Goal: Information Seeking & Learning: Learn about a topic

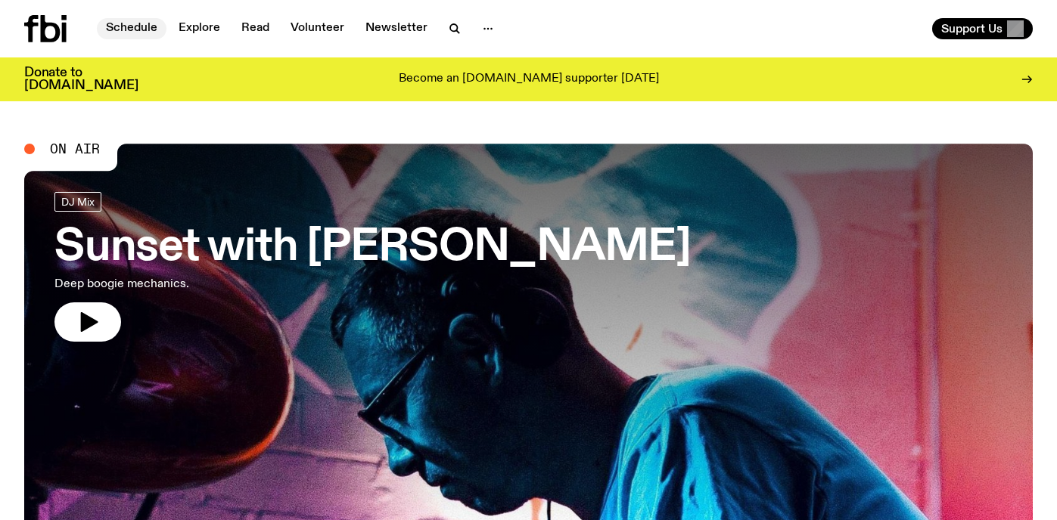
click at [126, 29] on link "Schedule" at bounding box center [132, 28] width 70 height 21
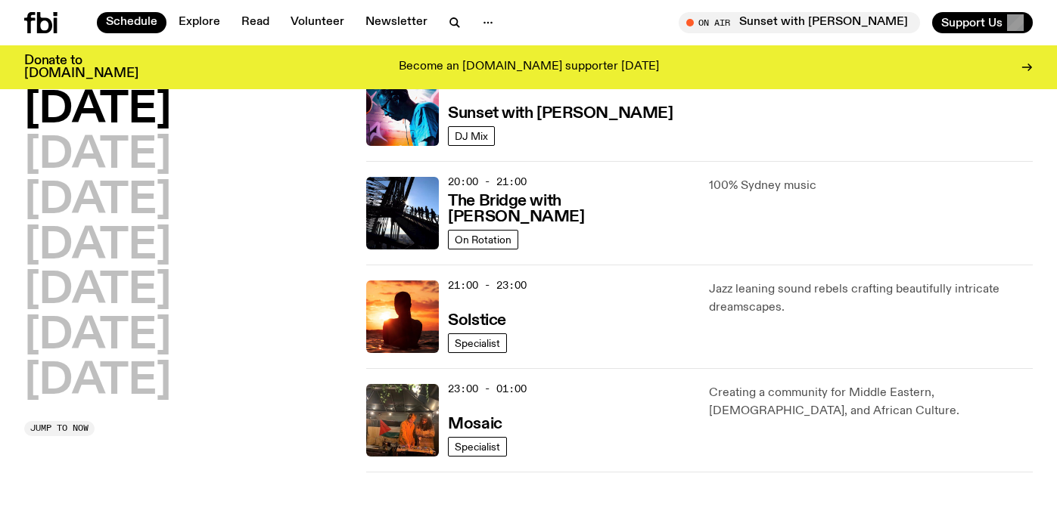
scroll to position [719, 0]
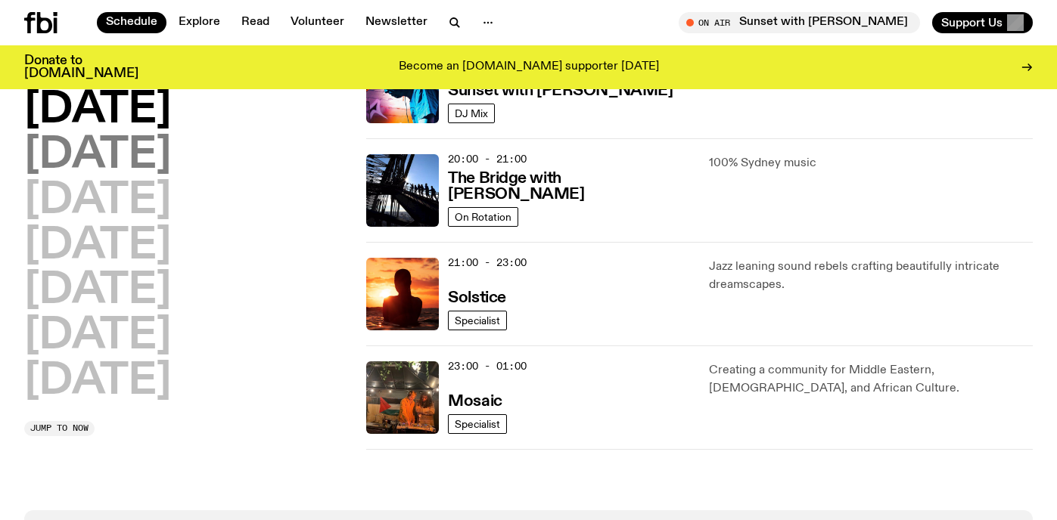
click at [88, 156] on h2 "[DATE]" at bounding box center [97, 156] width 147 height 42
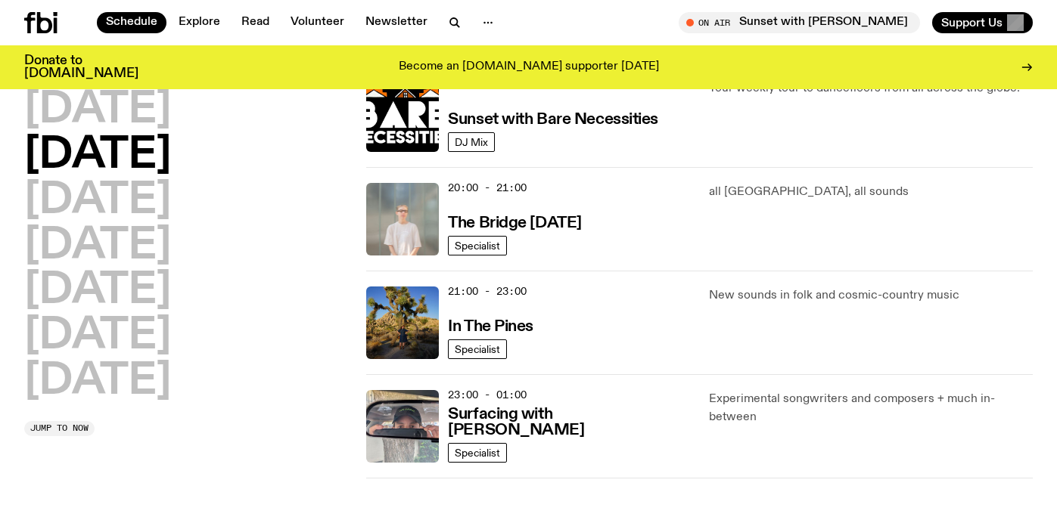
scroll to position [679, 0]
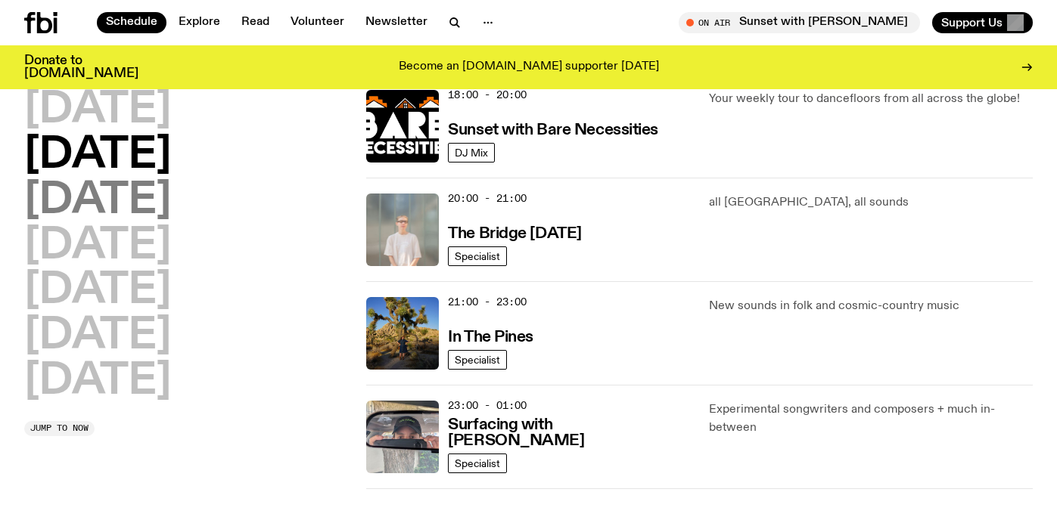
click at [131, 200] on h2 "[DATE]" at bounding box center [97, 201] width 147 height 42
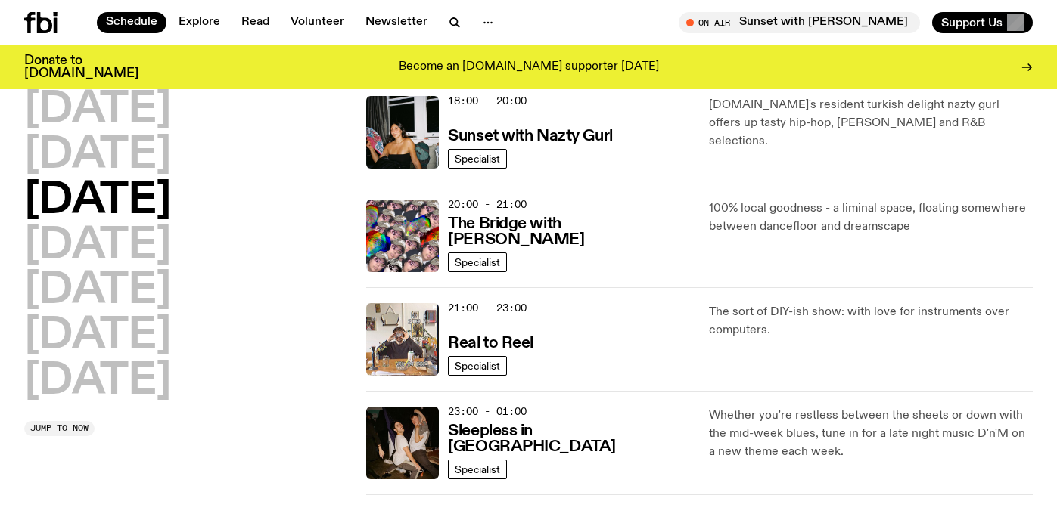
scroll to position [802, 0]
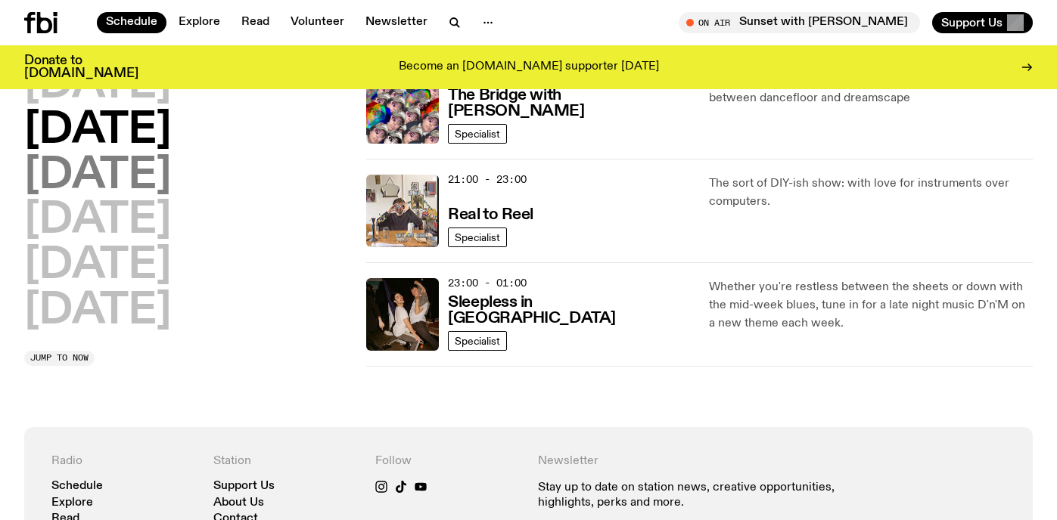
click at [163, 176] on h2 "[DATE]" at bounding box center [97, 176] width 147 height 42
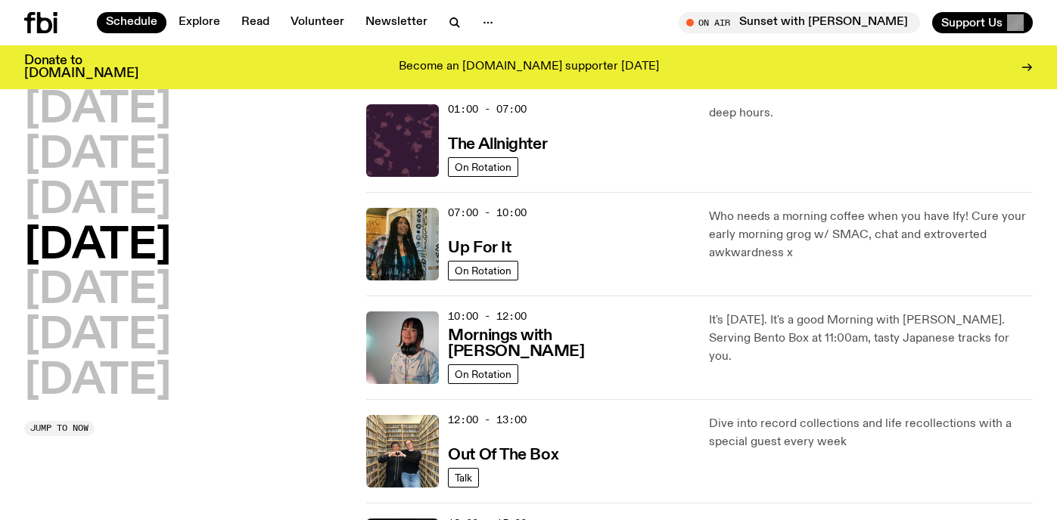
scroll to position [42, 0]
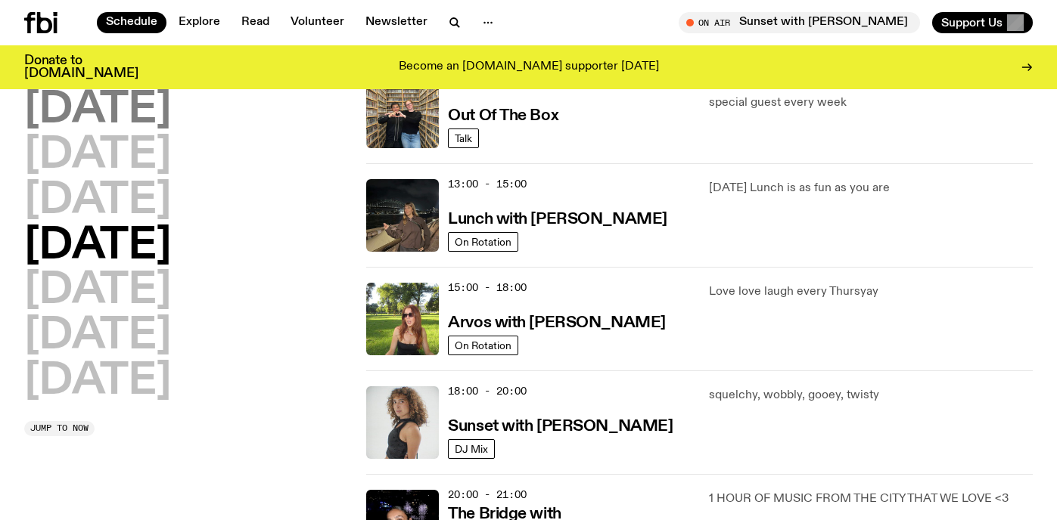
click at [112, 107] on h2 "[DATE]" at bounding box center [97, 110] width 147 height 42
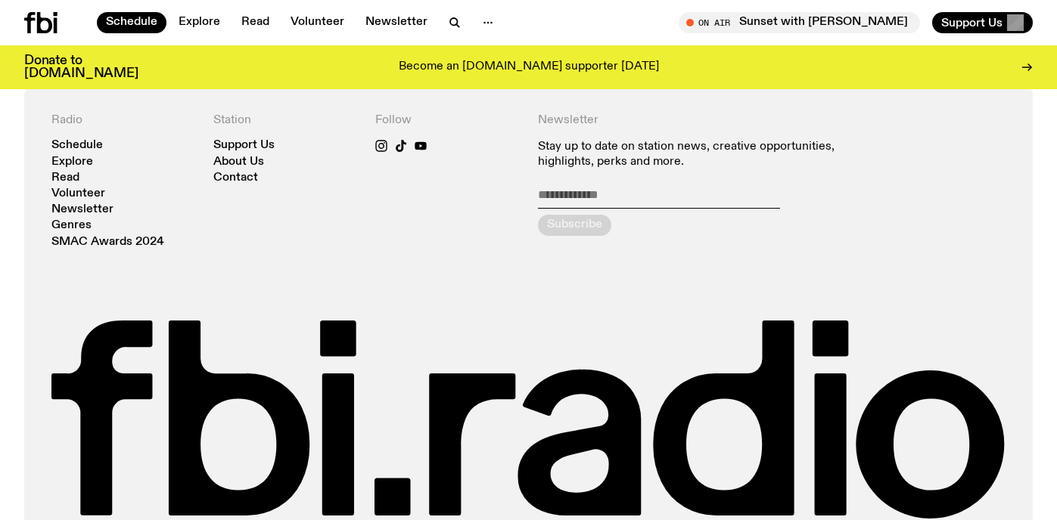
scroll to position [903, 0]
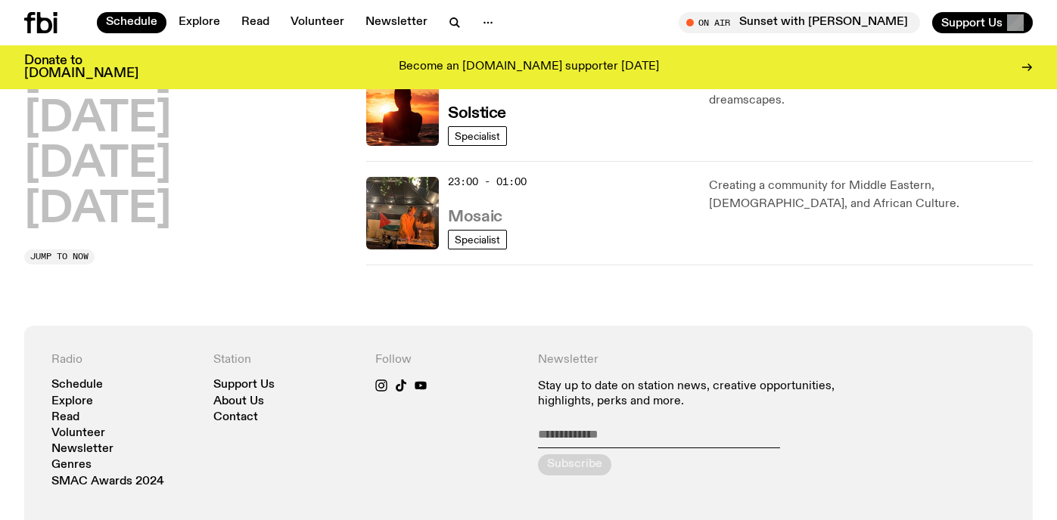
click at [476, 216] on h3 "Mosaic" at bounding box center [475, 218] width 54 height 16
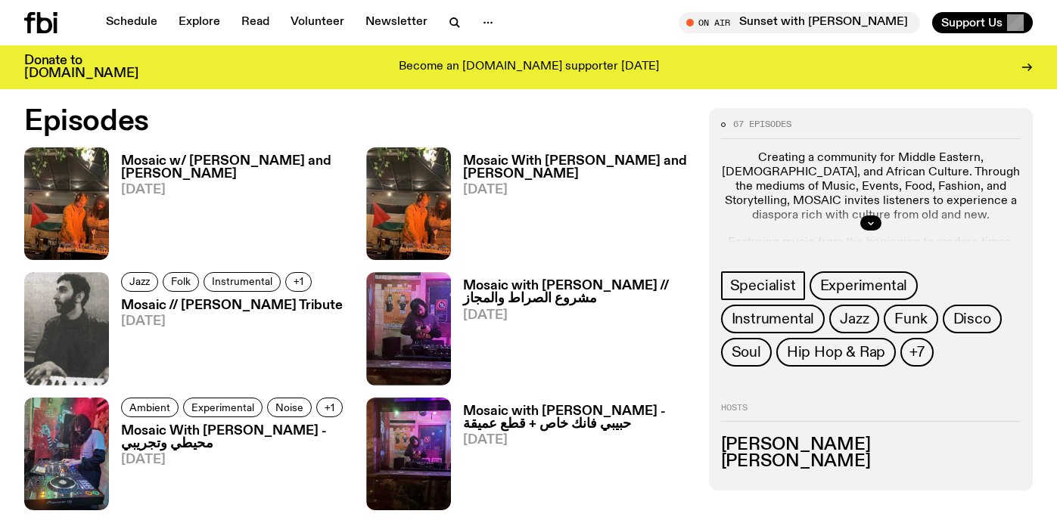
scroll to position [839, 0]
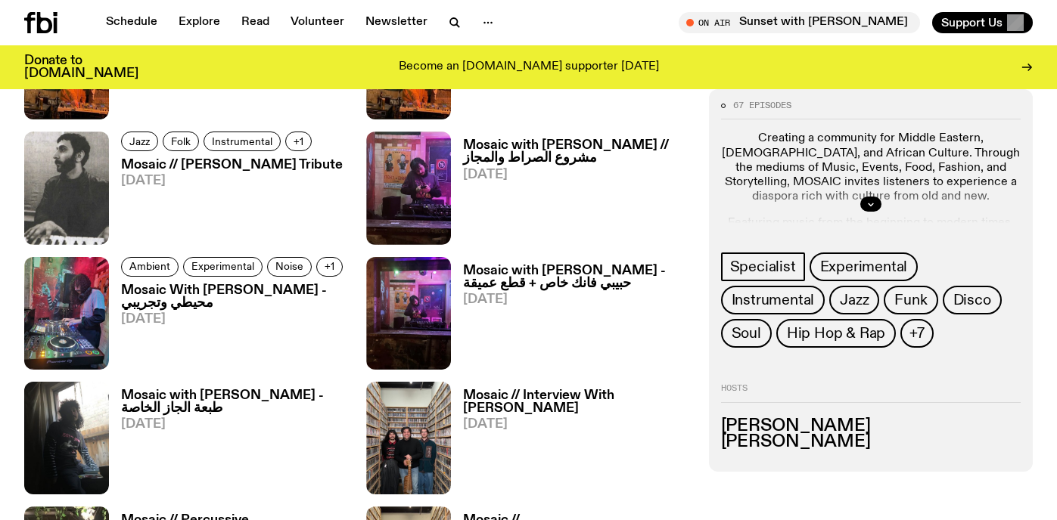
click at [551, 394] on h3 "Mosaic // Interview With [PERSON_NAME]" at bounding box center [576, 403] width 227 height 26
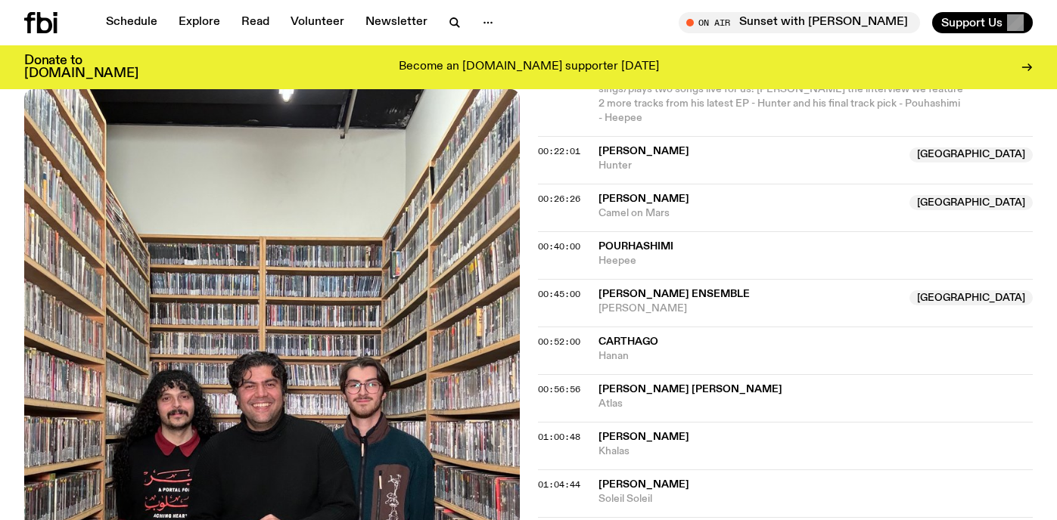
scroll to position [922, 0]
